Goal: Task Accomplishment & Management: Use online tool/utility

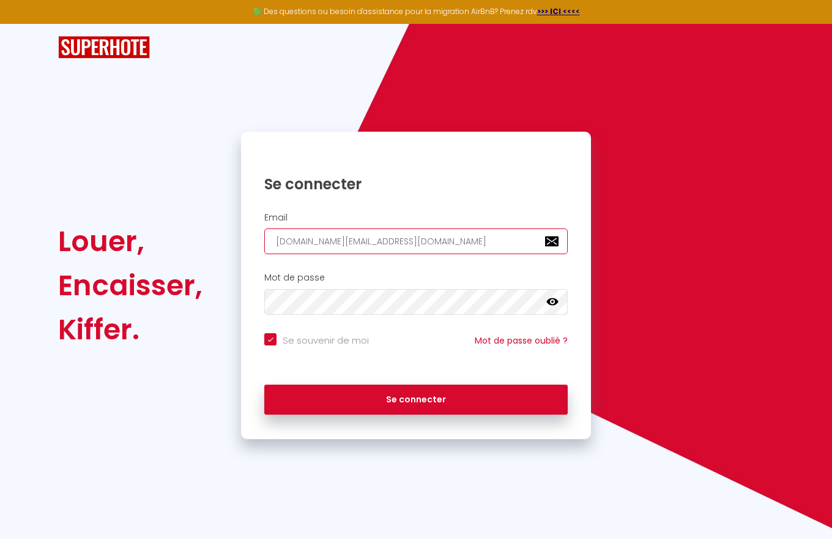
type input "[DOMAIN_NAME][EMAIL_ADDRESS][DOMAIN_NAME]"
checkbox input "true"
type input "[DOMAIN_NAME][EMAIL_ADDRESS][DOMAIN_NAME]"
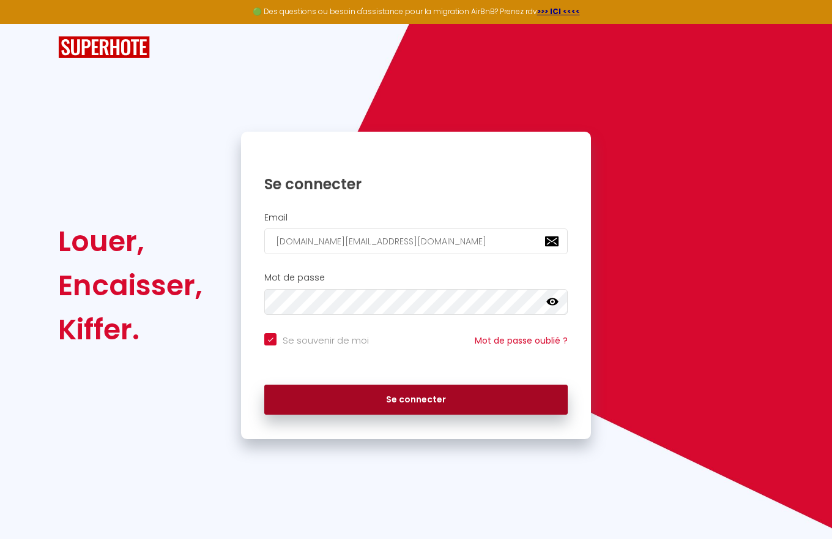
click at [416, 399] on button "Se connecter" at bounding box center [416, 399] width 304 height 31
checkbox input "true"
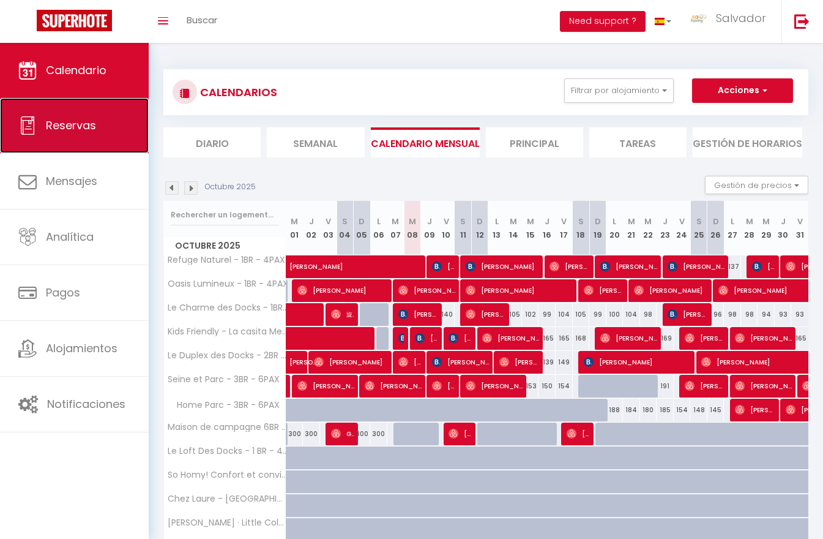
click at [74, 125] on span "Reservas" at bounding box center [71, 125] width 50 height 15
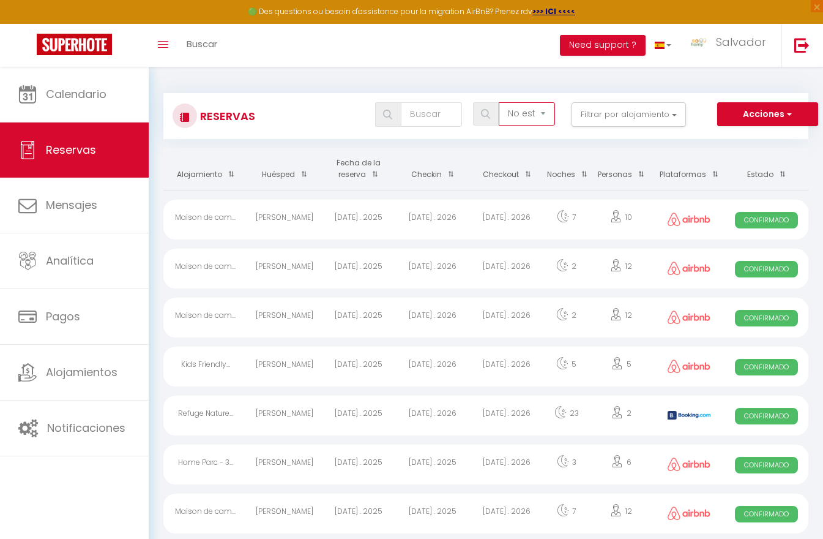
select select "all"
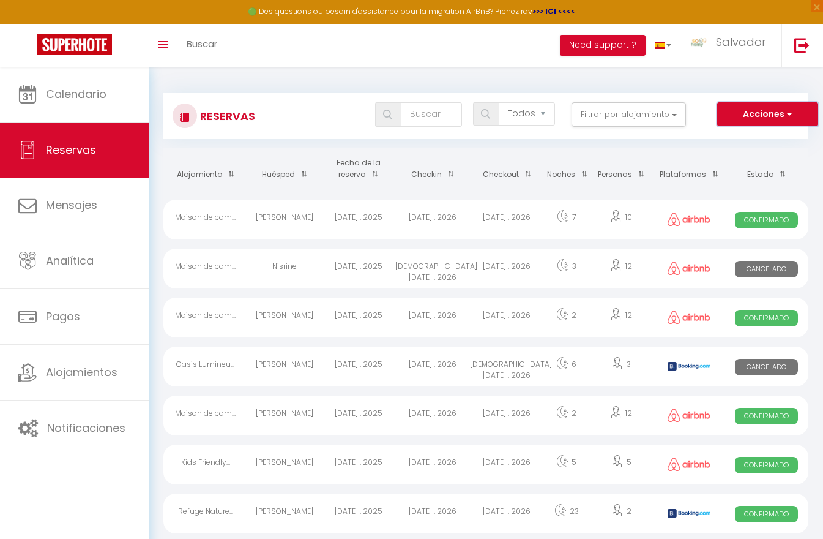
click at [768, 114] on button "Acciones" at bounding box center [767, 114] width 101 height 24
click at [754, 157] on link "Exportar las reservas" at bounding box center [753, 157] width 127 height 16
type input "[DOMAIN_NAME][EMAIL_ADDRESS][DOMAIN_NAME]"
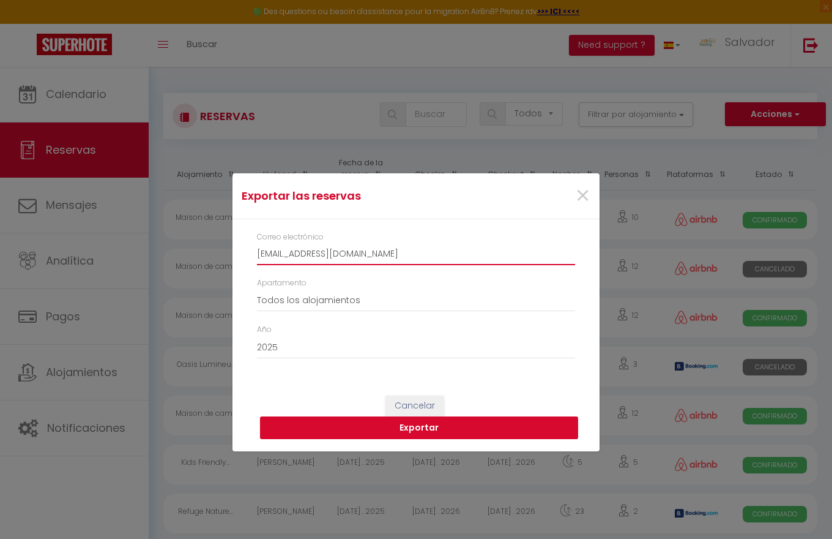
type input "[EMAIL_ADDRESS][DOMAIN_NAME]"
click at [419, 427] on button "Exportar" at bounding box center [419, 427] width 318 height 23
